Goal: Task Accomplishment & Management: Use online tool/utility

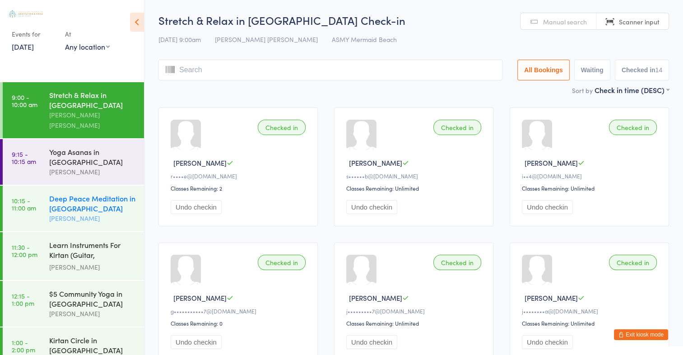
click at [98, 197] on div "Deep Peace Meditation in [GEOGRAPHIC_DATA]" at bounding box center [92, 203] width 87 height 20
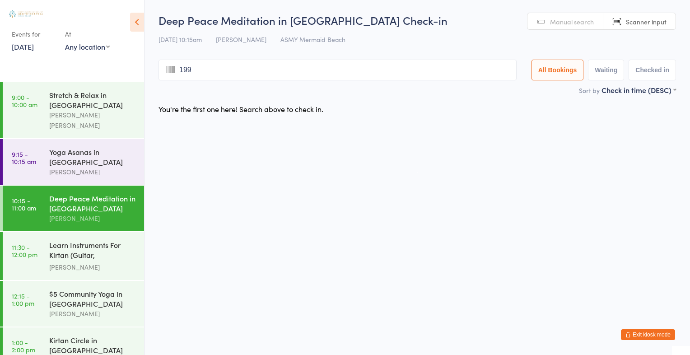
type input "1997"
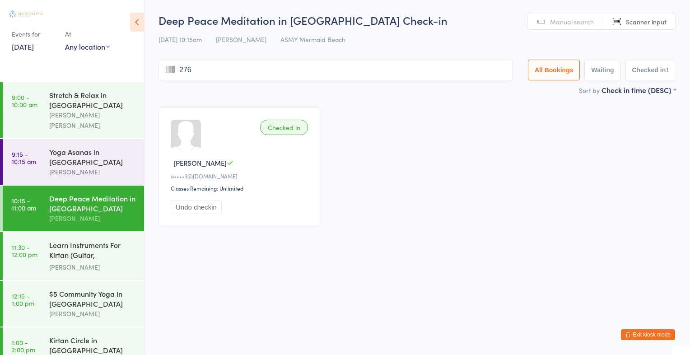
type input "2767"
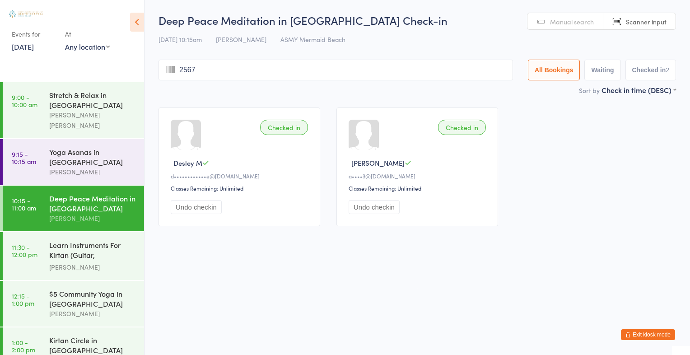
type input "2567"
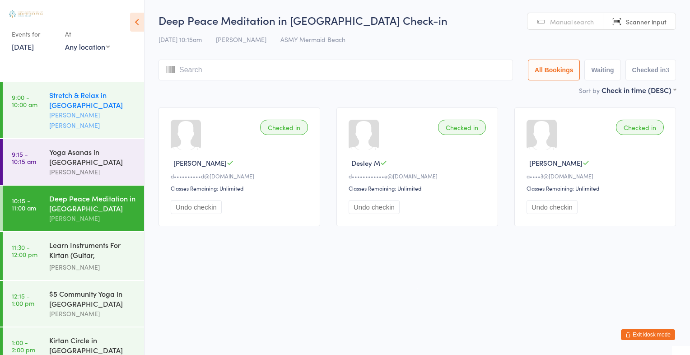
click at [92, 104] on div "Stretch & Relax in [GEOGRAPHIC_DATA]" at bounding box center [92, 100] width 87 height 20
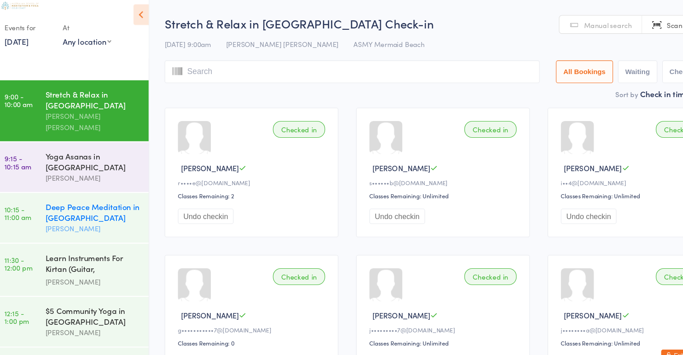
click at [81, 195] on div "Deep Peace Meditation in [GEOGRAPHIC_DATA]" at bounding box center [92, 203] width 87 height 20
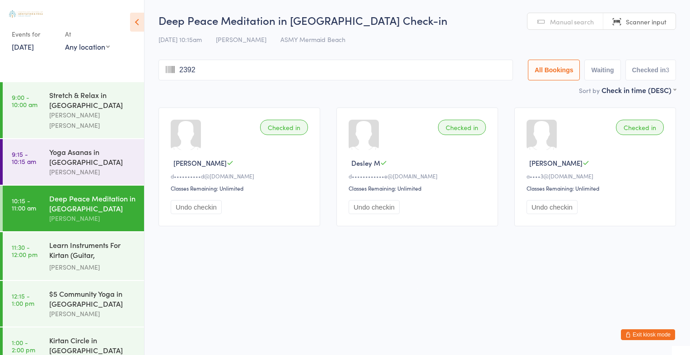
type input "2392"
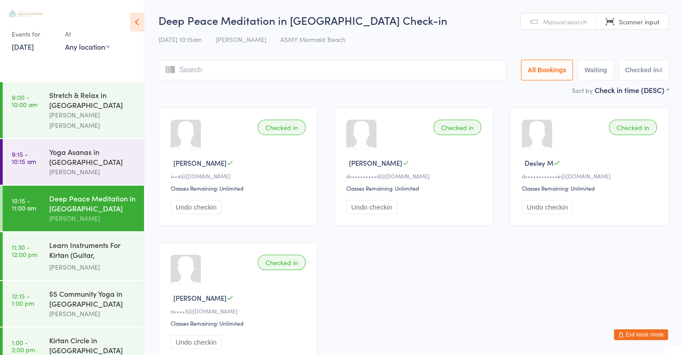
click at [558, 19] on span "Manual search" at bounding box center [565, 21] width 44 height 9
click at [188, 69] on input "search" at bounding box center [333, 70] width 348 height 21
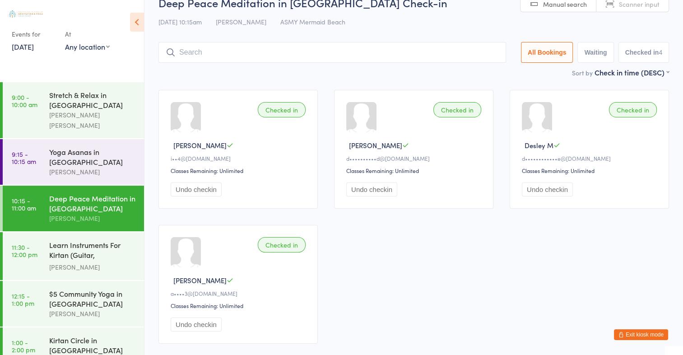
scroll to position [60, 0]
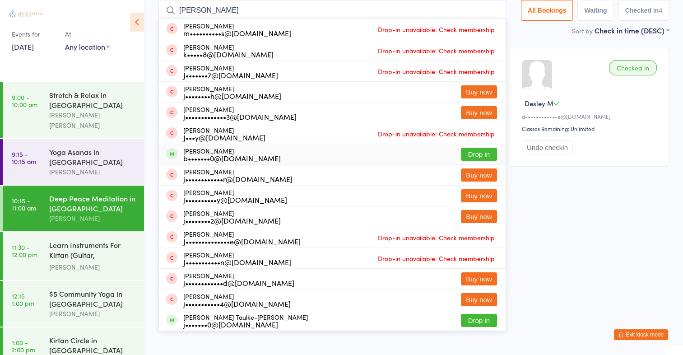
type input "[PERSON_NAME]"
click at [471, 152] on button "Drop in" at bounding box center [479, 154] width 36 height 13
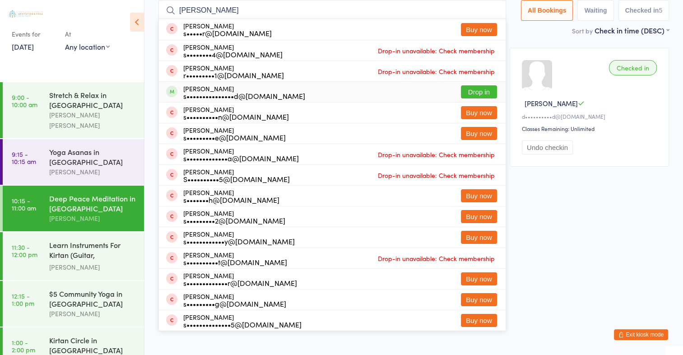
type input "[PERSON_NAME]"
click at [486, 91] on button "Drop in" at bounding box center [479, 91] width 36 height 13
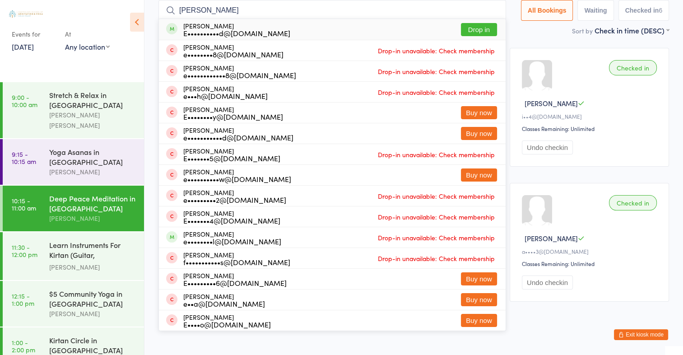
type input "[PERSON_NAME]"
click at [481, 29] on button "Drop in" at bounding box center [479, 29] width 36 height 13
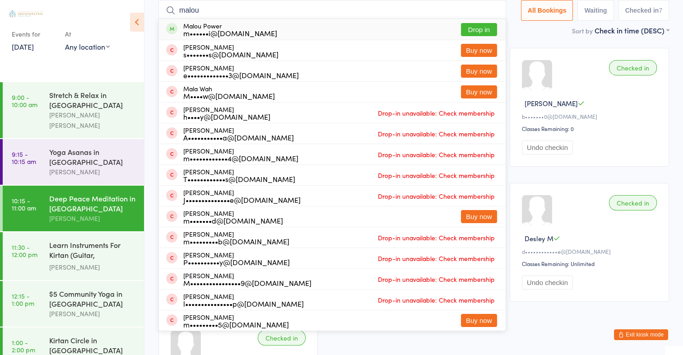
type input "malou"
click at [480, 27] on button "Drop in" at bounding box center [479, 29] width 36 height 13
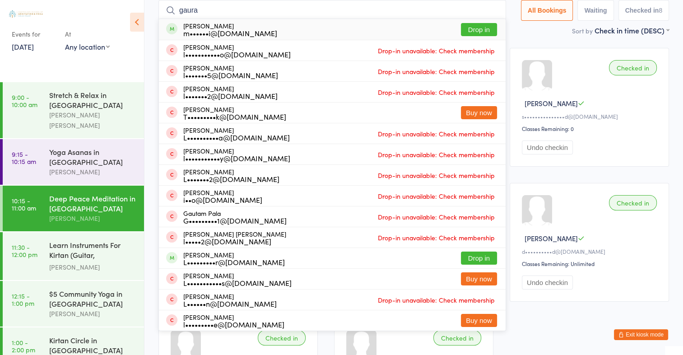
type input "gaura"
click at [484, 30] on button "Drop in" at bounding box center [479, 29] width 36 height 13
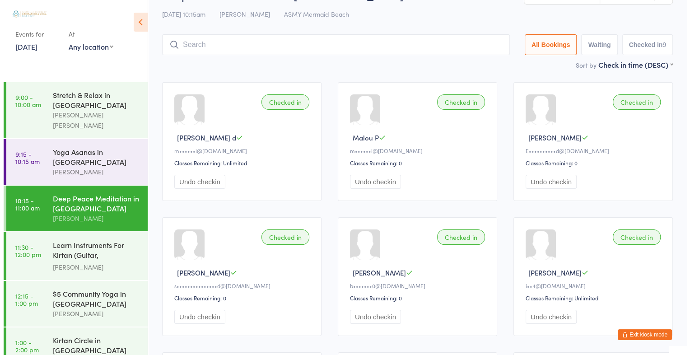
scroll to position [0, 0]
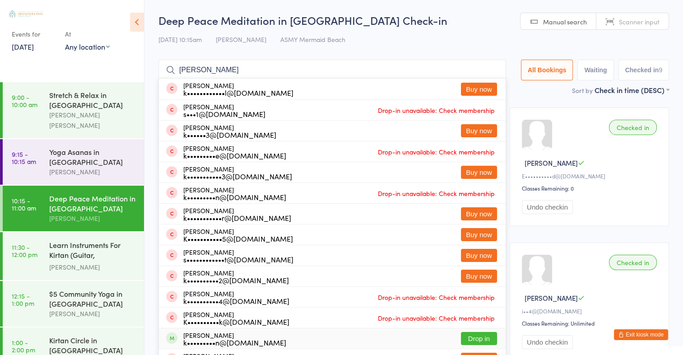
type input "[PERSON_NAME]"
click at [477, 335] on button "Drop in" at bounding box center [479, 338] width 36 height 13
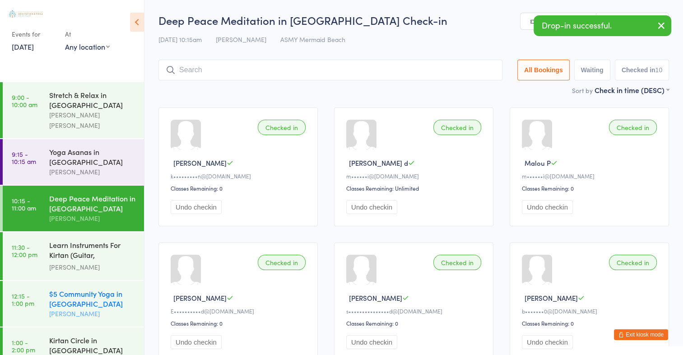
click at [82, 291] on div "$5 Community Yoga in [GEOGRAPHIC_DATA]" at bounding box center [92, 299] width 87 height 20
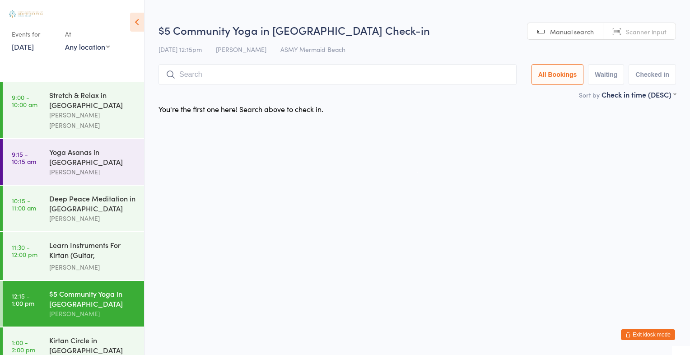
click at [190, 75] on input "search" at bounding box center [338, 74] width 358 height 21
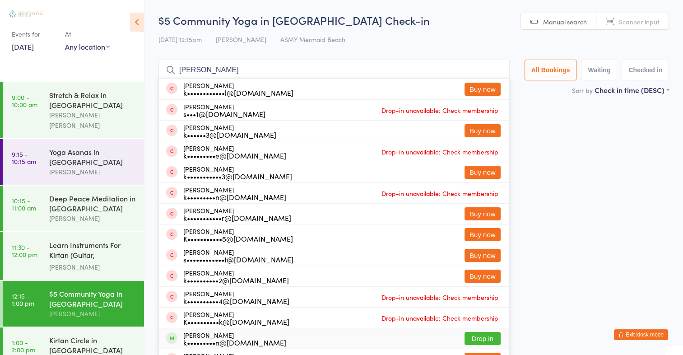
type input "[PERSON_NAME]"
click at [490, 339] on button "Drop in" at bounding box center [483, 338] width 36 height 13
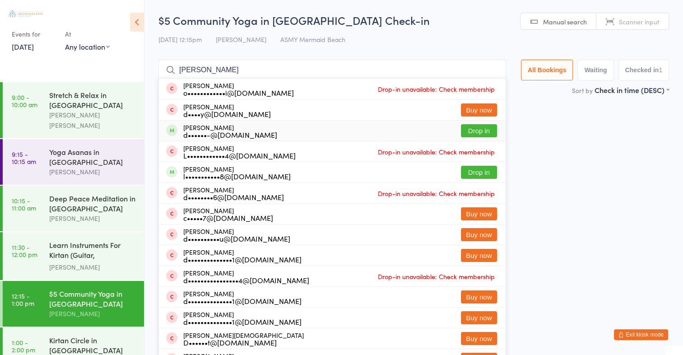
type input "[PERSON_NAME]"
click at [484, 132] on button "Drop in" at bounding box center [479, 130] width 36 height 13
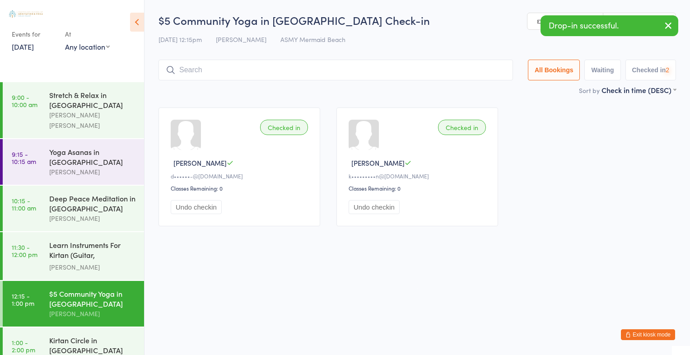
click at [484, 132] on div "Checked in" at bounding box center [462, 127] width 48 height 15
